Goal: Task Accomplishment & Management: Use online tool/utility

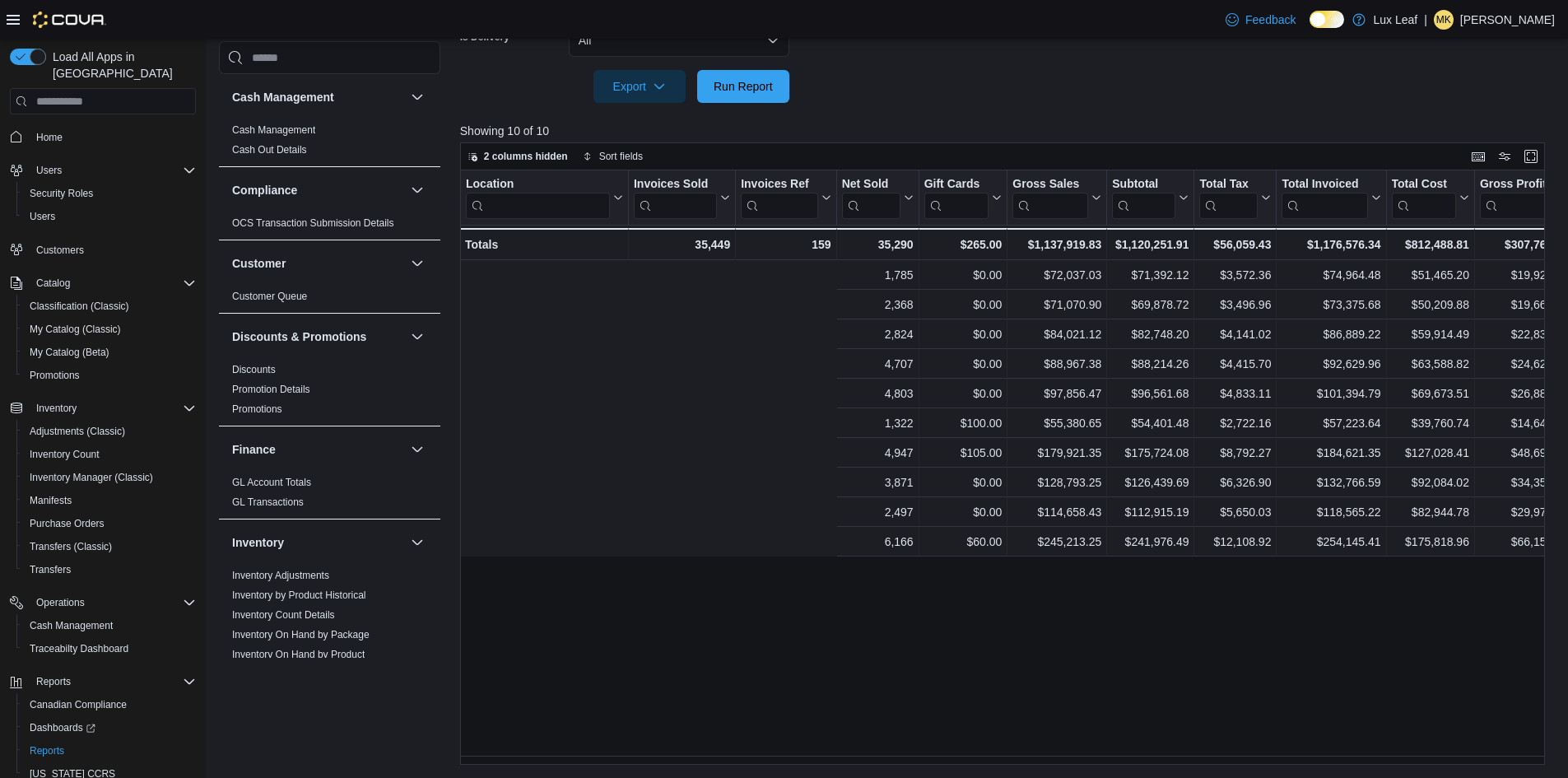
scroll to position [0, 509]
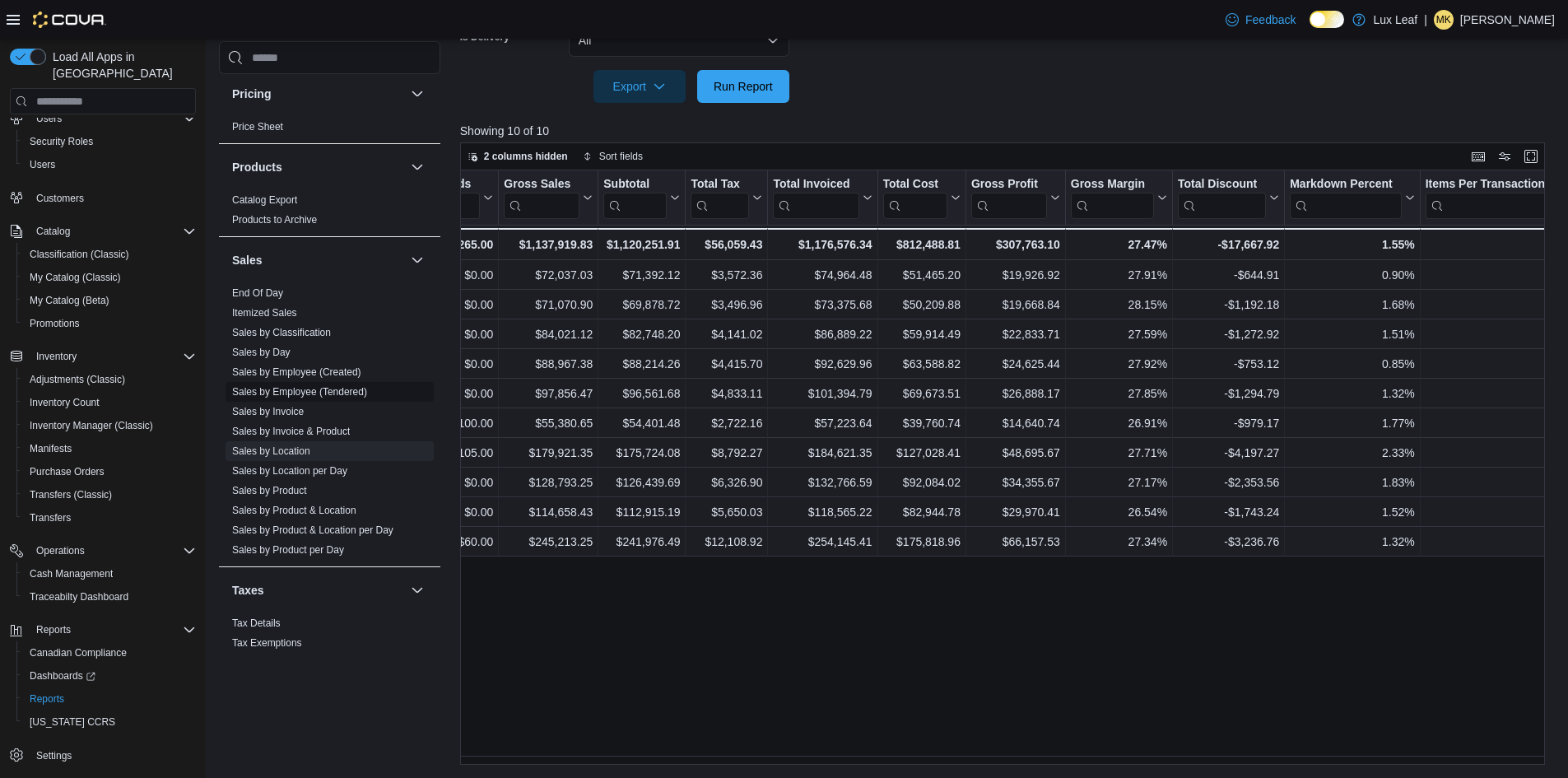
click at [298, 392] on link "Sales by Employee (Tendered)" at bounding box center [299, 392] width 135 height 12
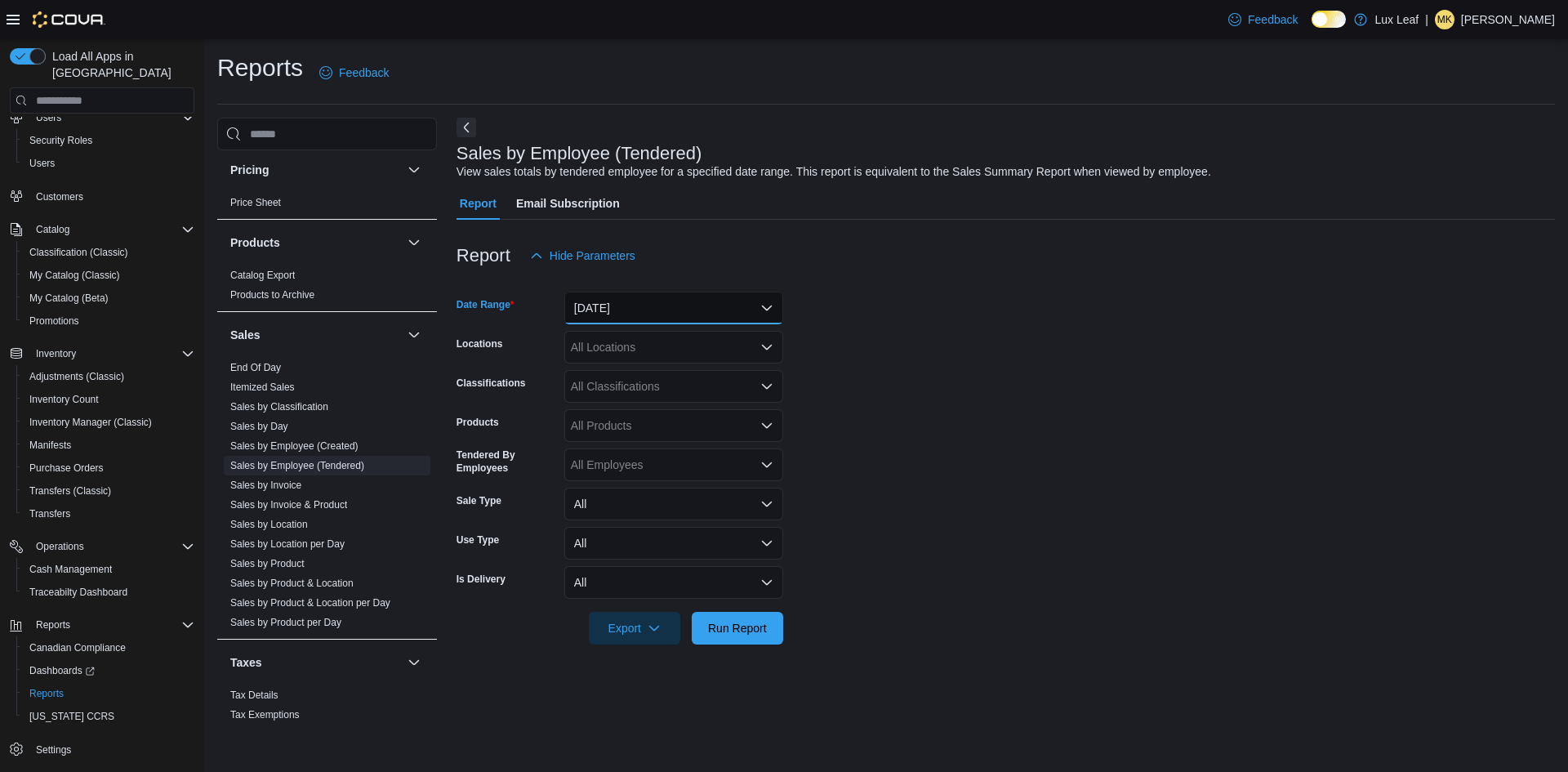
click at [622, 317] on button "[DATE]" at bounding box center [673, 308] width 219 height 33
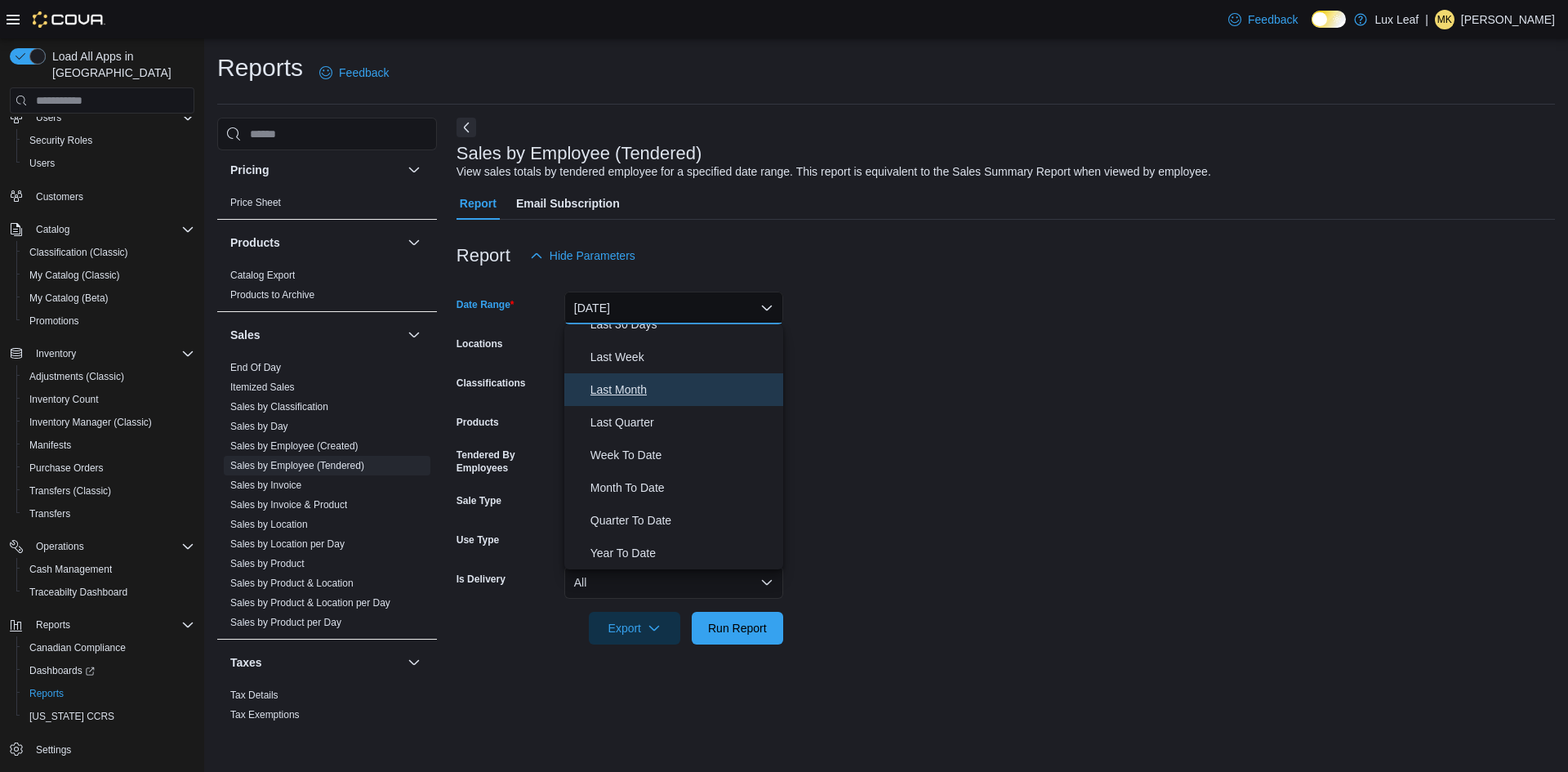
click at [640, 383] on span "Last Month" at bounding box center [683, 390] width 186 height 20
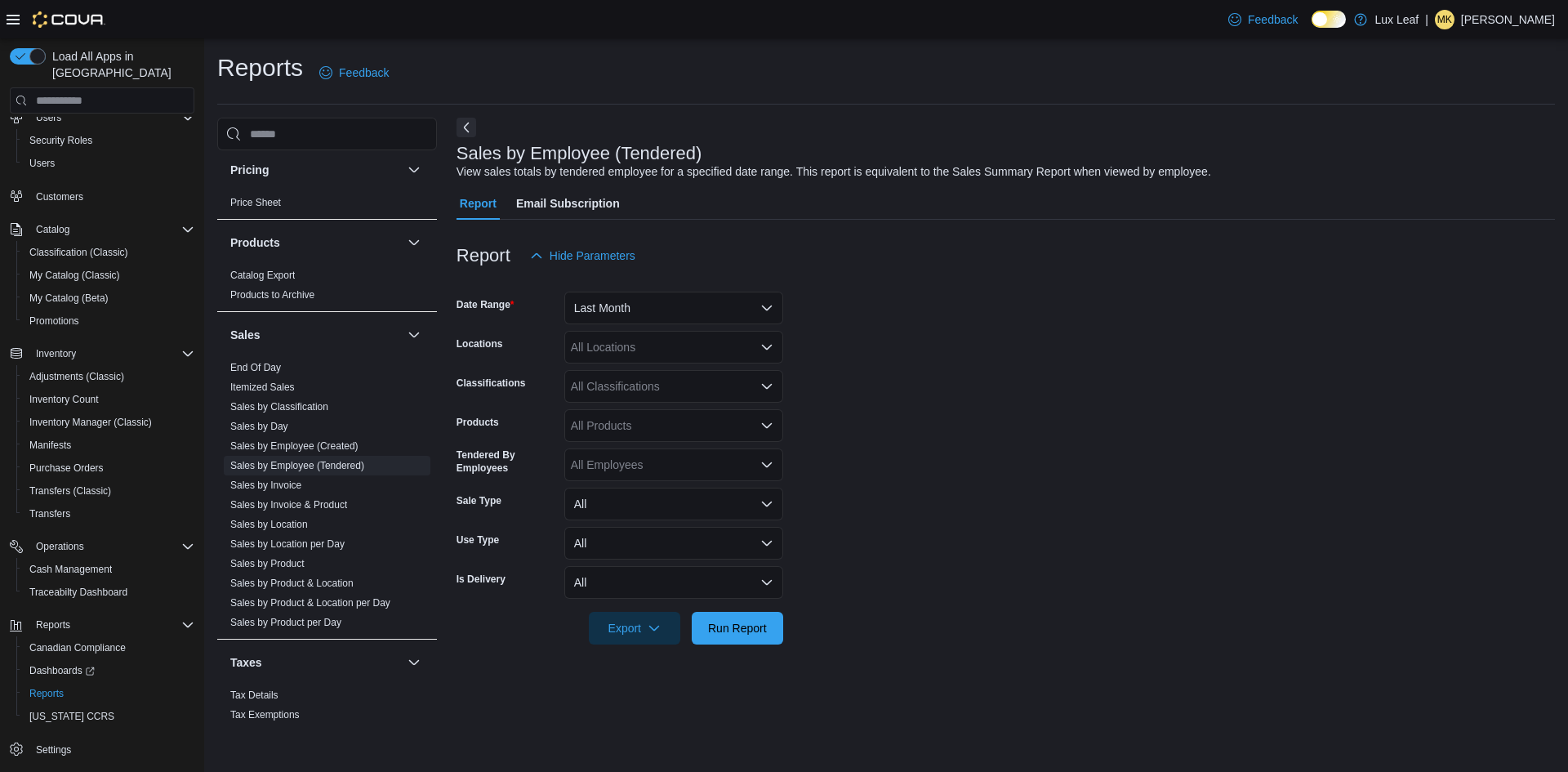
click at [862, 394] on form "Date Range Last Month Locations All Locations Classifications All Classificatio…" at bounding box center [1006, 459] width 1099 height 372
click at [741, 344] on div "All Locations" at bounding box center [673, 347] width 219 height 33
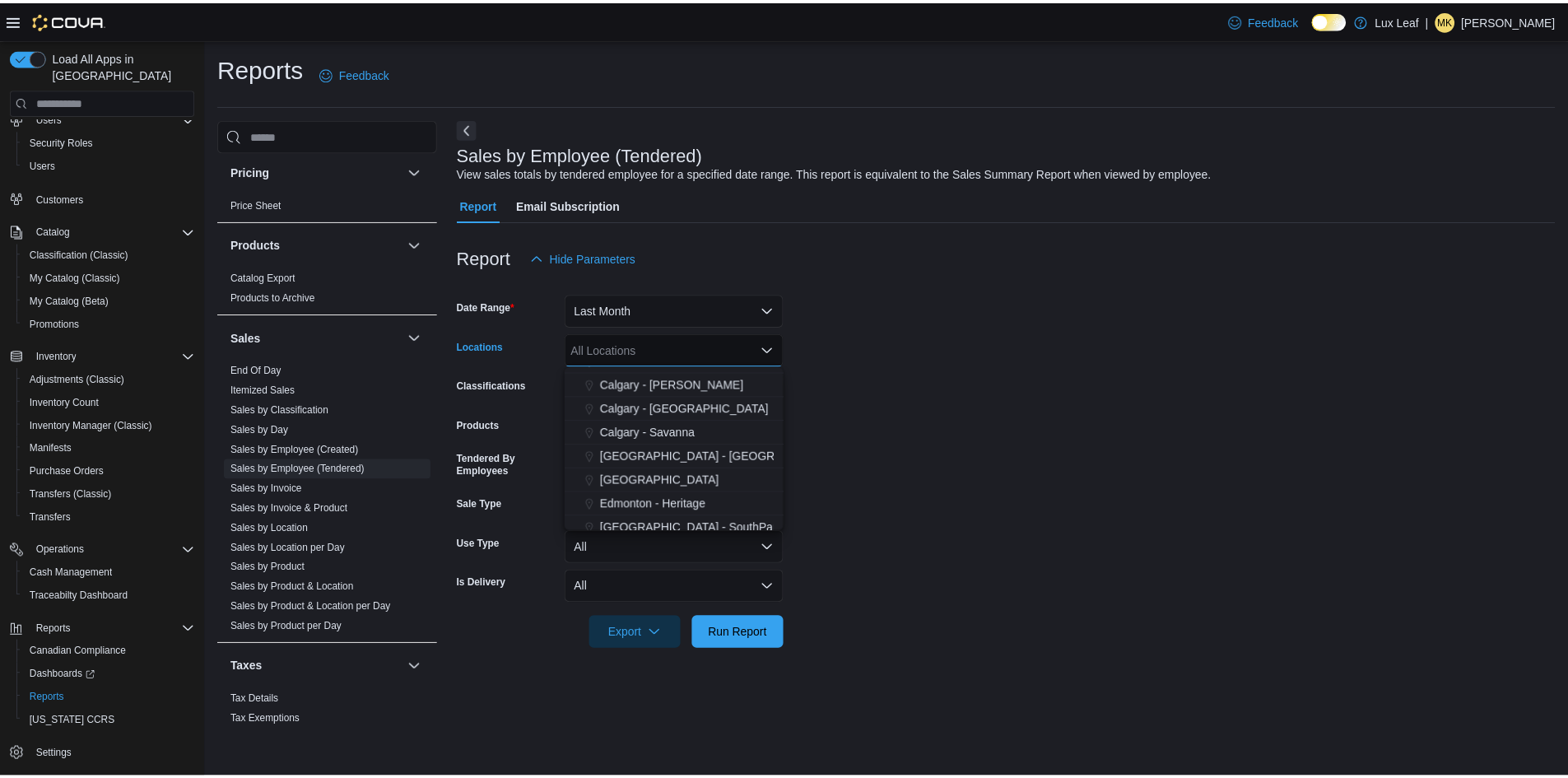
scroll to position [83, 0]
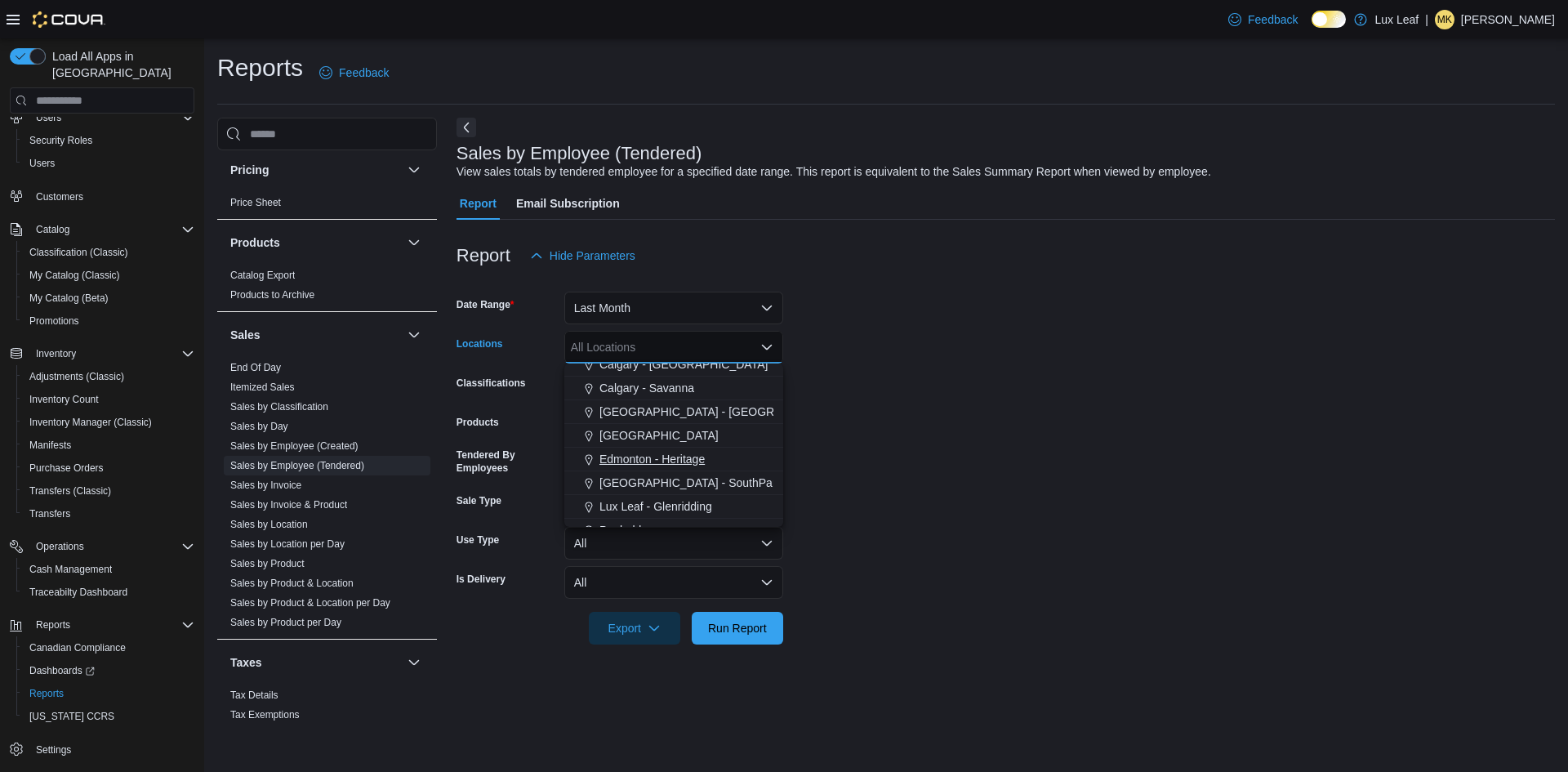
click at [679, 464] on span "Edmonton - Heritage" at bounding box center [652, 459] width 105 height 16
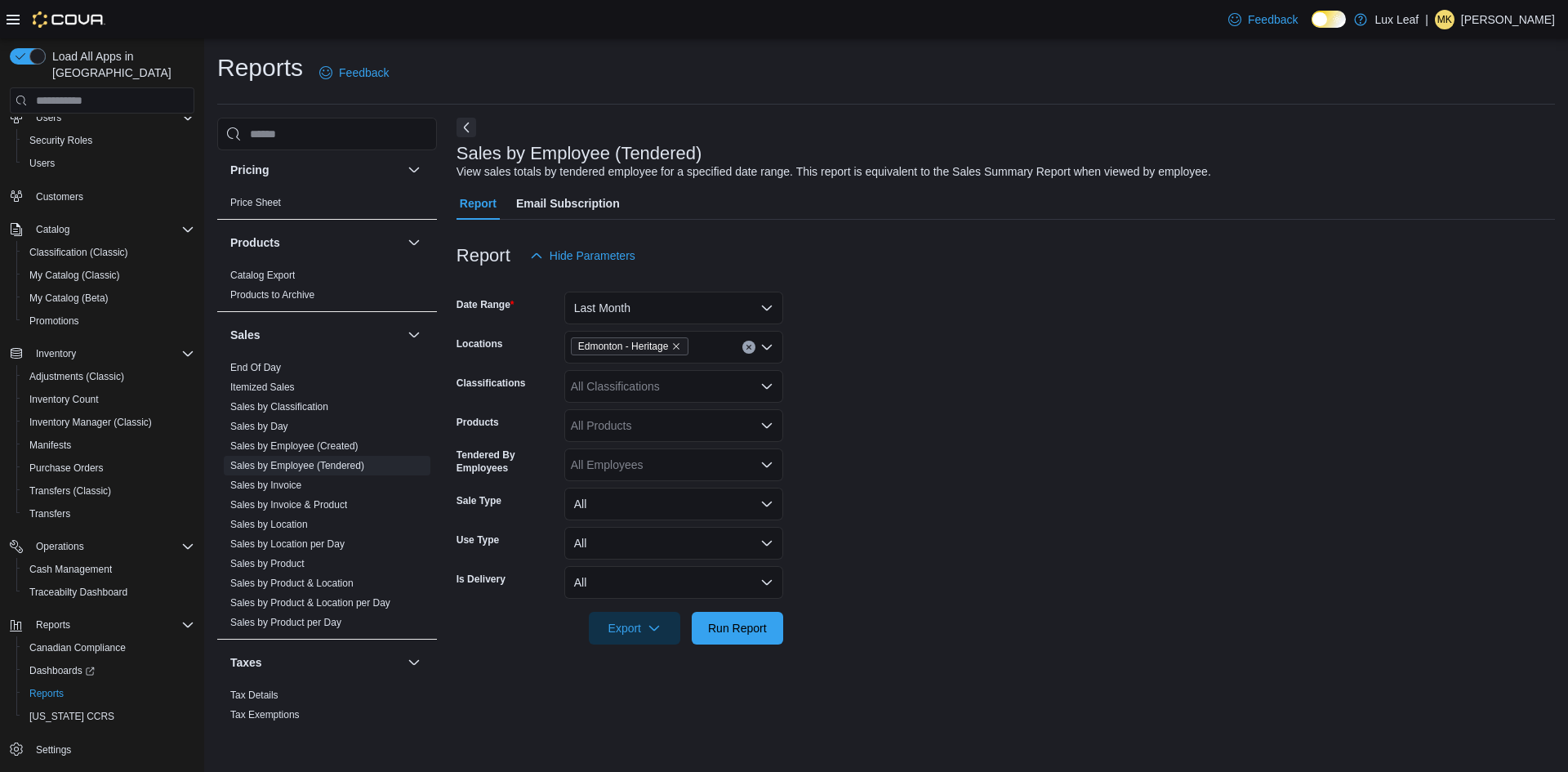
click at [954, 395] on form "Date Range Last Month Locations [GEOGRAPHIC_DATA] - Heritage Classifications Al…" at bounding box center [1006, 459] width 1099 height 372
click at [758, 624] on span "Run Report" at bounding box center [738, 628] width 59 height 16
